Goal: Communication & Community: Share content

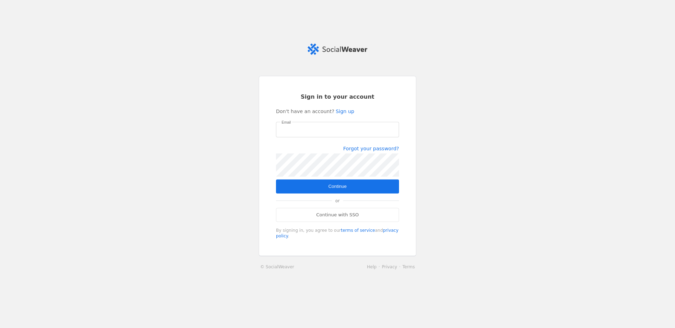
type input "[PERSON_NAME][EMAIL_ADDRESS][PERSON_NAME][DOMAIN_NAME]"
click at [336, 183] on span "Continue" at bounding box center [337, 186] width 18 height 7
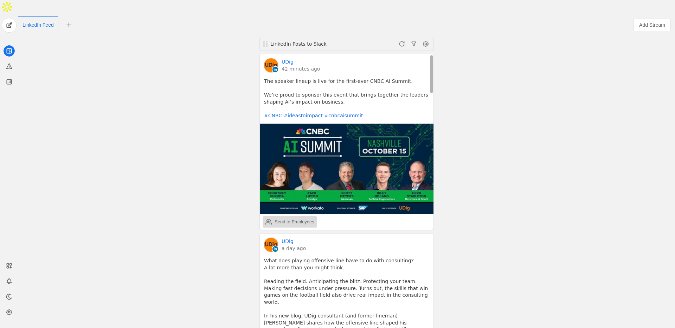
click at [298, 215] on div "Send to Employees" at bounding box center [289, 222] width 49 height 14
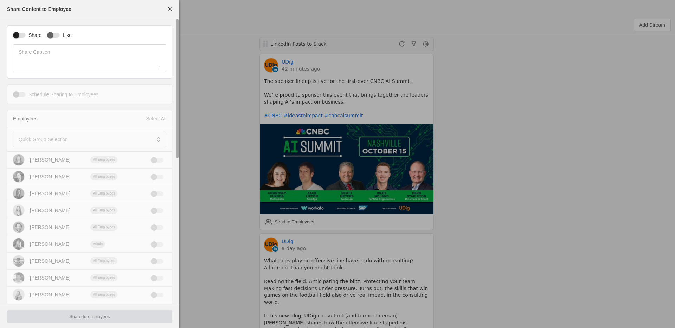
drag, startPoint x: 19, startPoint y: 32, endPoint x: 45, endPoint y: 34, distance: 25.7
click at [19, 32] on div "button" at bounding box center [16, 35] width 6 height 6
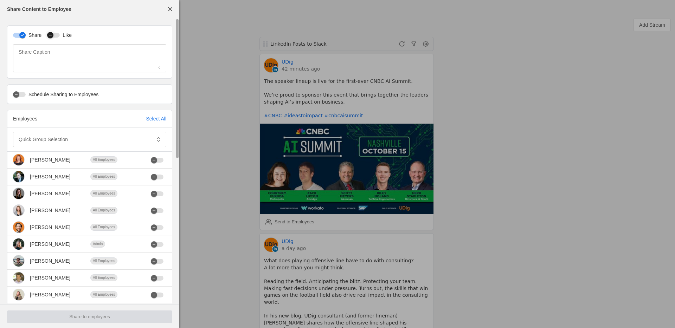
click at [56, 33] on div "button" at bounding box center [53, 35] width 13 height 5
click at [26, 141] on mat-label "Quick Group Selection" at bounding box center [43, 139] width 49 height 8
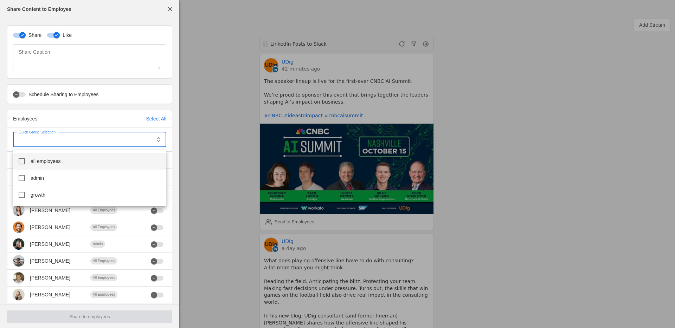
click at [38, 162] on span "all employees" at bounding box center [46, 161] width 30 height 7
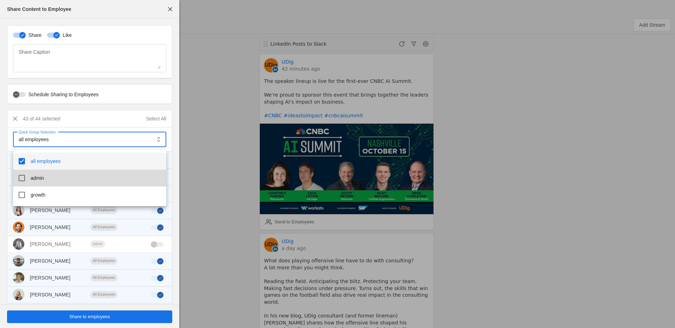
click at [37, 181] on span "admin" at bounding box center [37, 178] width 13 height 7
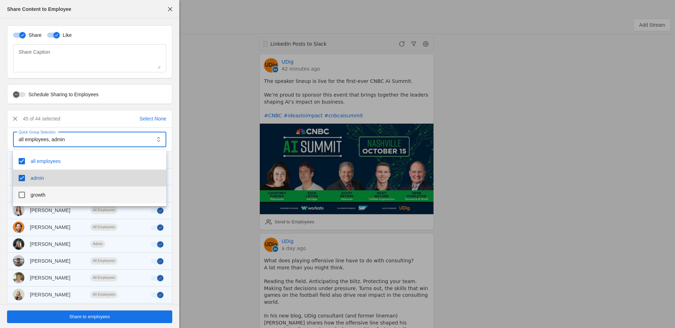
click at [37, 197] on span "growth" at bounding box center [38, 195] width 15 height 7
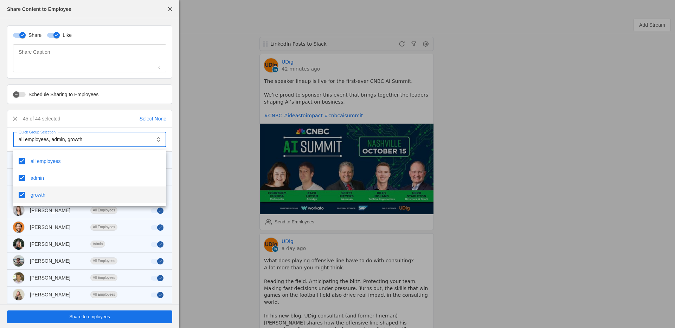
click at [73, 314] on div at bounding box center [337, 164] width 675 height 328
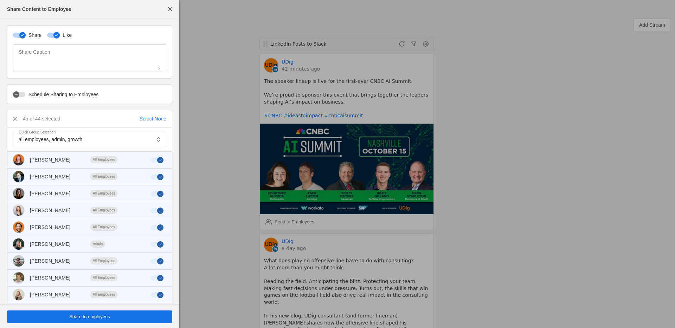
click at [73, 316] on span "Share to employees" at bounding box center [89, 316] width 41 height 7
